Goal: Register for event/course

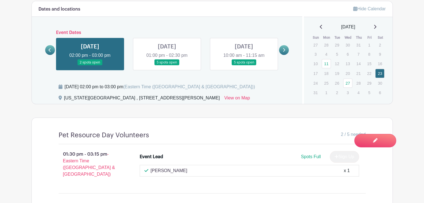
scroll to position [373, 0]
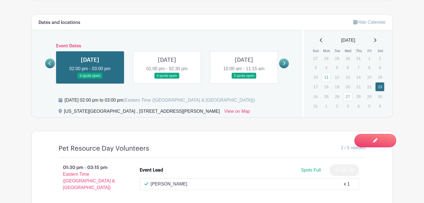
click at [167, 79] on link at bounding box center [167, 79] width 0 height 0
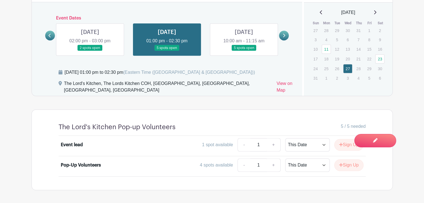
scroll to position [416, 0]
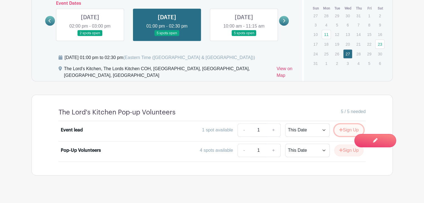
click at [354, 124] on button "Sign Up" at bounding box center [348, 130] width 29 height 12
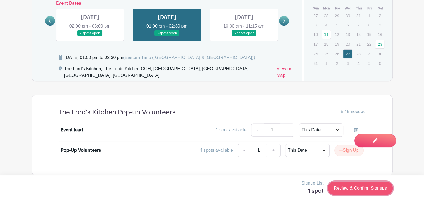
click at [364, 186] on link "Review & Confirm Signups" at bounding box center [360, 188] width 65 height 13
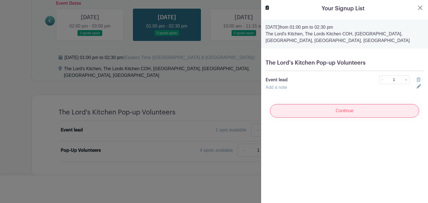
click at [351, 110] on input "Continue" at bounding box center [344, 110] width 149 height 13
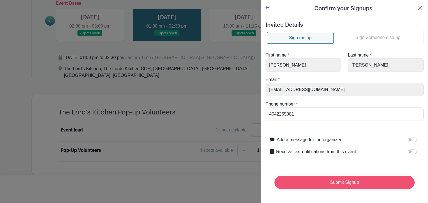
click at [350, 181] on input "Submit Signup" at bounding box center [345, 182] width 140 height 13
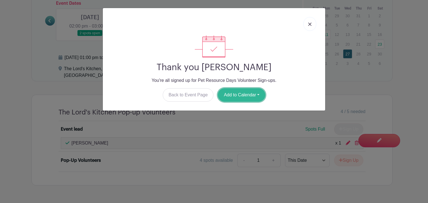
click at [234, 92] on button "Add to Calendar" at bounding box center [241, 94] width 47 height 13
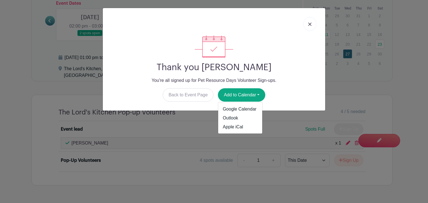
click at [310, 23] on img at bounding box center [309, 24] width 3 height 3
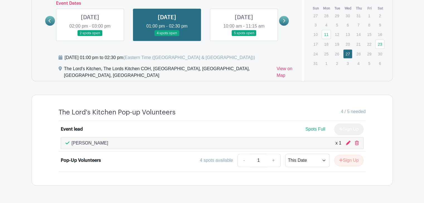
click at [244, 36] on link at bounding box center [244, 36] width 0 height 0
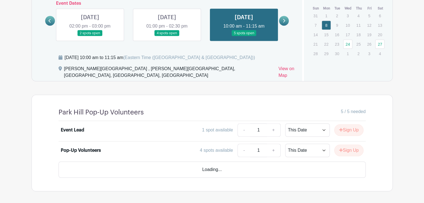
scroll to position [415, 0]
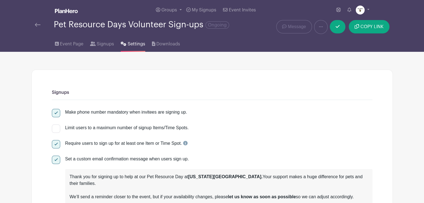
click at [135, 45] on span "Settings" at bounding box center [137, 44] width 18 height 7
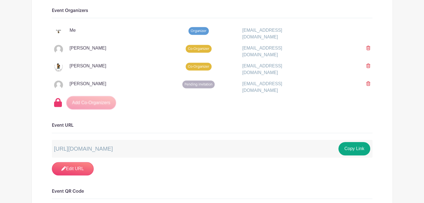
scroll to position [474, 0]
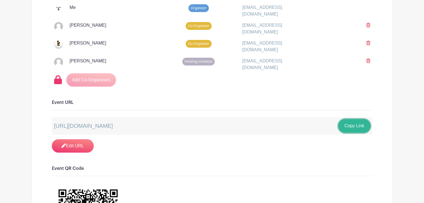
click at [350, 119] on button "Copy Link" at bounding box center [353, 125] width 31 height 13
